Goal: Register for event/course

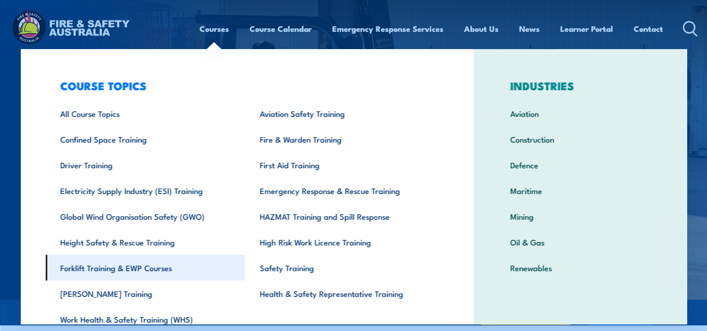
click at [133, 266] on link "Forklift Training & EWP Courses" at bounding box center [144, 268] width 199 height 26
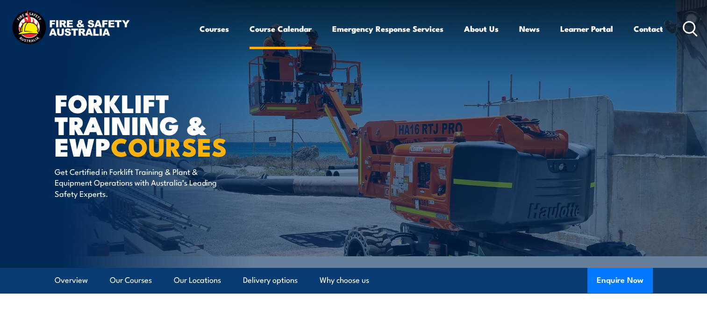
click at [265, 28] on link "Course Calendar" at bounding box center [280, 28] width 62 height 25
click at [280, 28] on link "Course Calendar" at bounding box center [280, 28] width 62 height 25
click at [622, 275] on button "Enquire Now" at bounding box center [619, 280] width 65 height 25
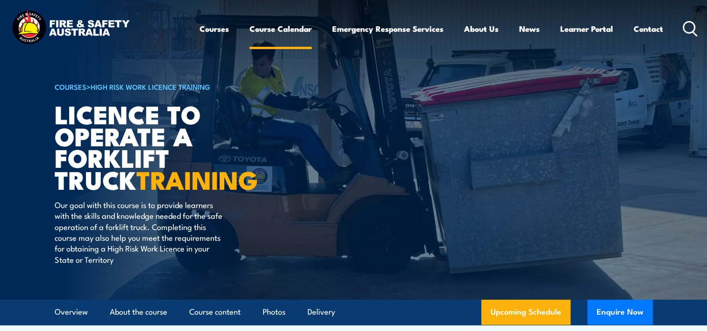
click at [276, 28] on link "Course Calendar" at bounding box center [280, 28] width 62 height 25
click at [541, 314] on link "Upcoming Schedule" at bounding box center [525, 311] width 89 height 25
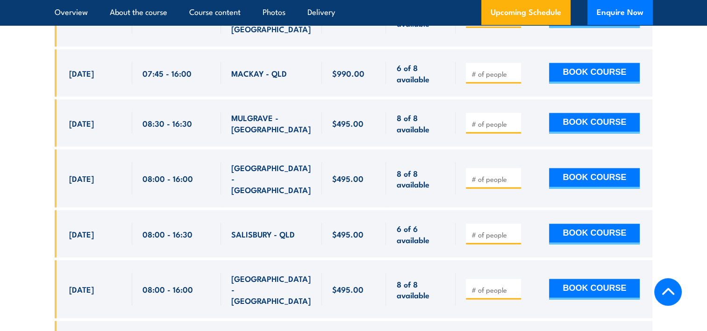
scroll to position [2068, 0]
